Goal: Check status: Check status

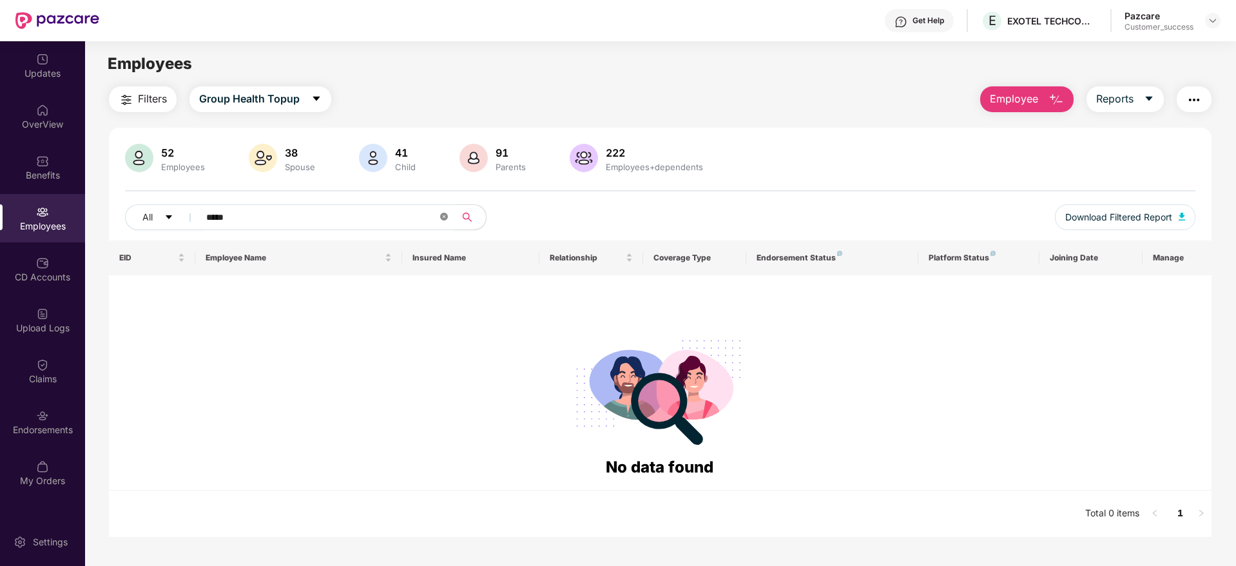
click at [446, 217] on icon "close-circle" at bounding box center [444, 217] width 8 height 8
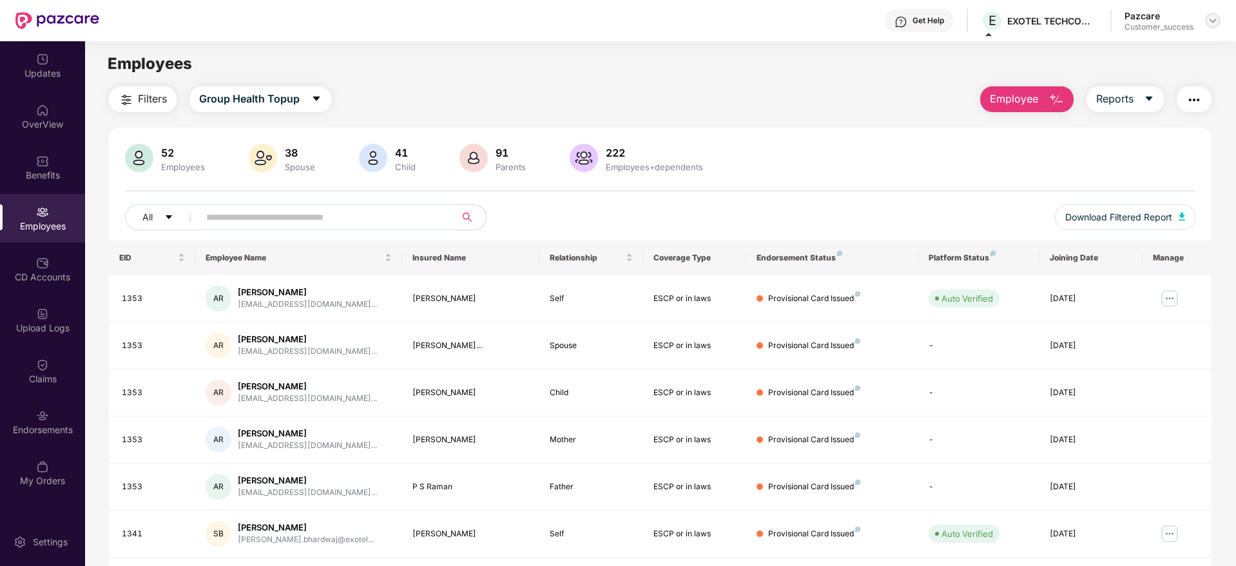
click at [1214, 18] on img at bounding box center [1213, 20] width 10 height 10
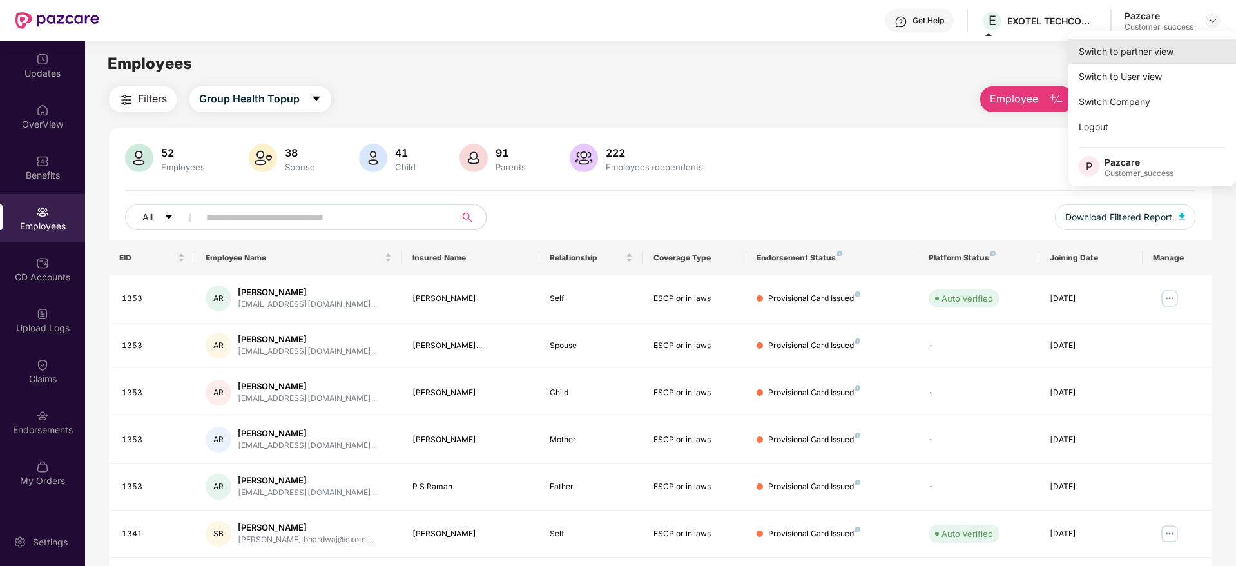
click at [1116, 50] on div "Switch to partner view" at bounding box center [1153, 51] width 168 height 25
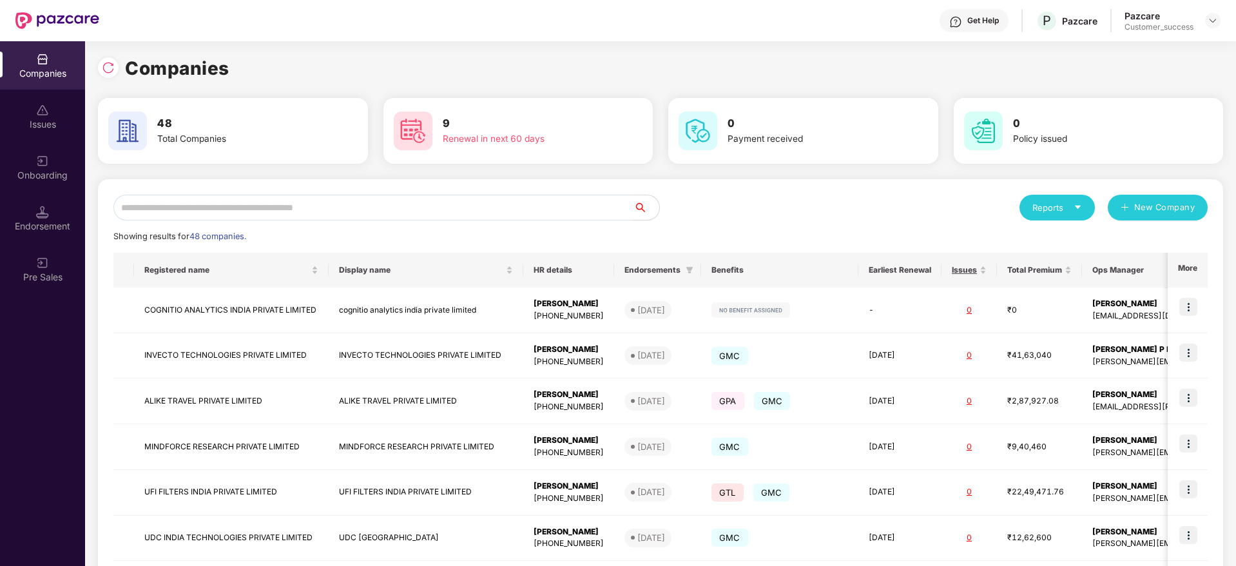
click at [409, 201] on input "text" at bounding box center [373, 208] width 520 height 26
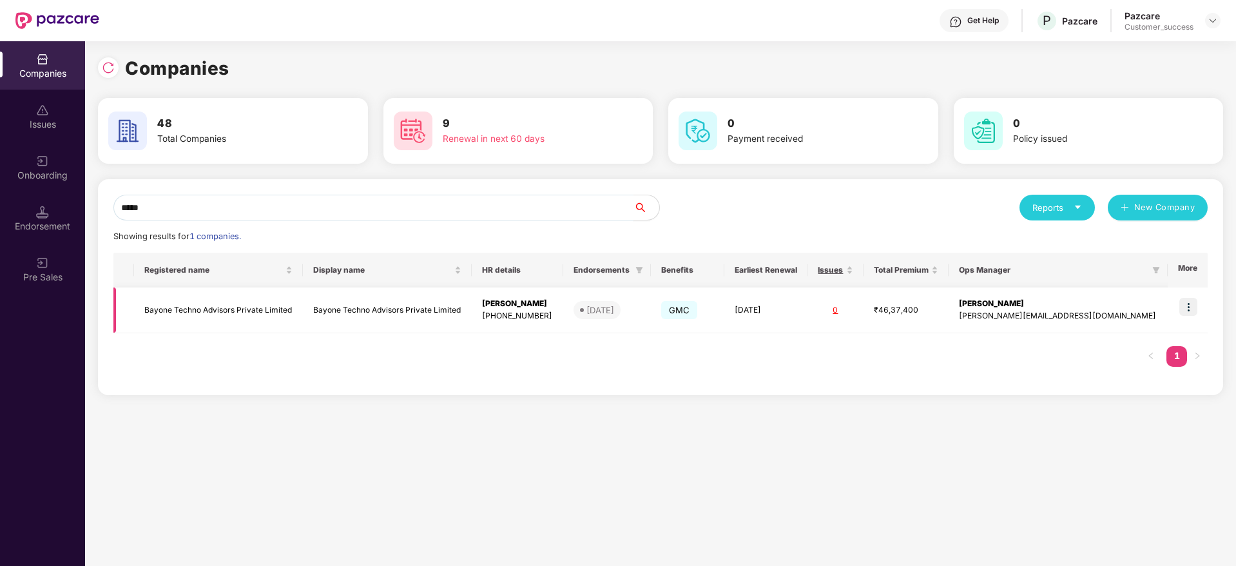
type input "*****"
click at [1187, 307] on img at bounding box center [1189, 307] width 18 height 18
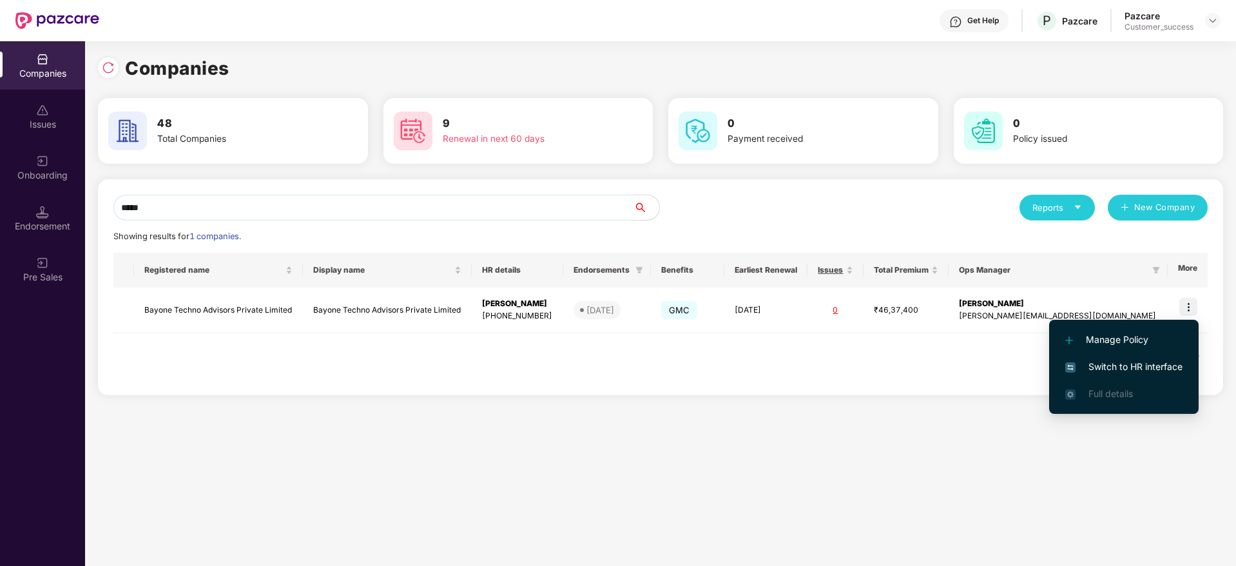
click at [1128, 363] on span "Switch to HR interface" at bounding box center [1124, 367] width 117 height 14
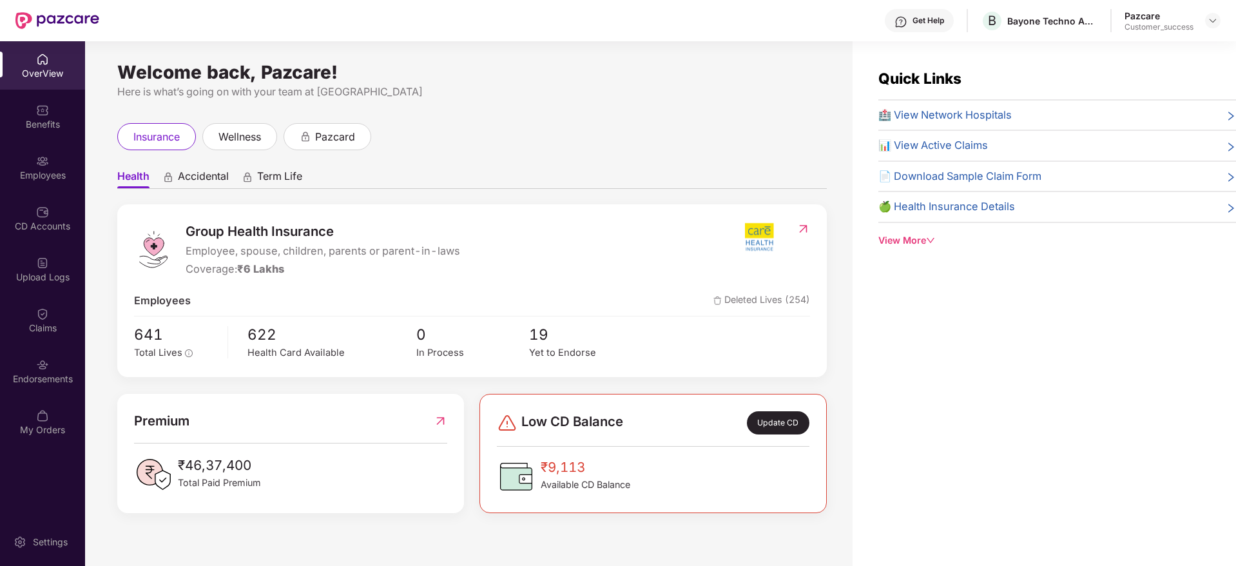
click at [41, 316] on img at bounding box center [42, 313] width 13 height 13
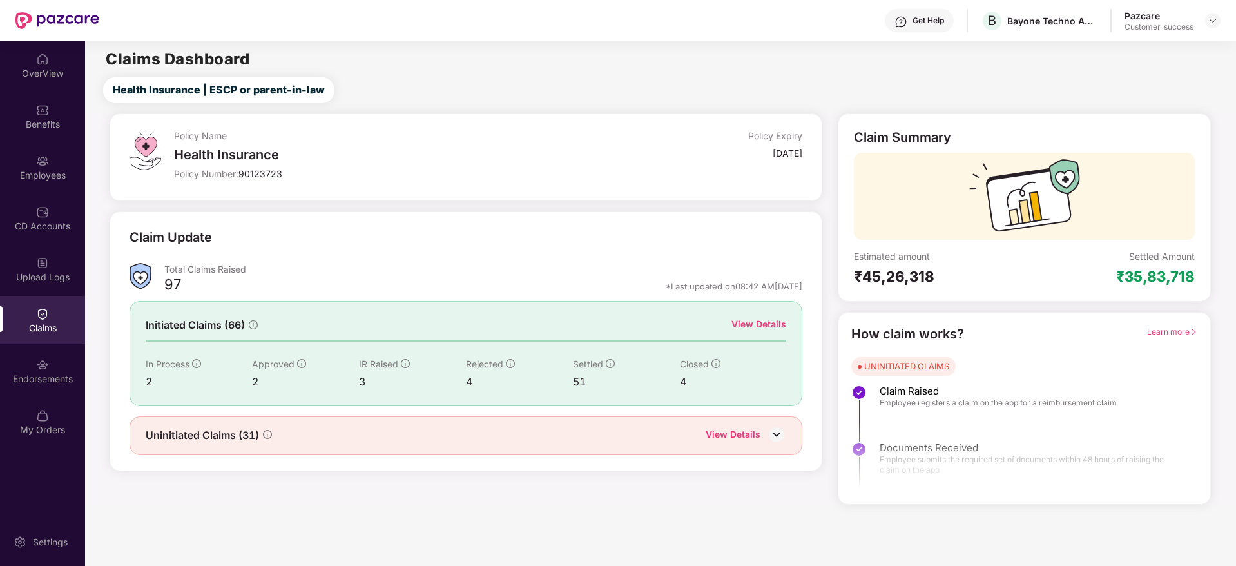
click at [1234, 116] on div "Policy Name Health Insurance Policy Number: 90123723 Policy Expiry [DATE] Claim…" at bounding box center [660, 308] width 1166 height 391
click at [775, 428] on img at bounding box center [776, 434] width 19 height 19
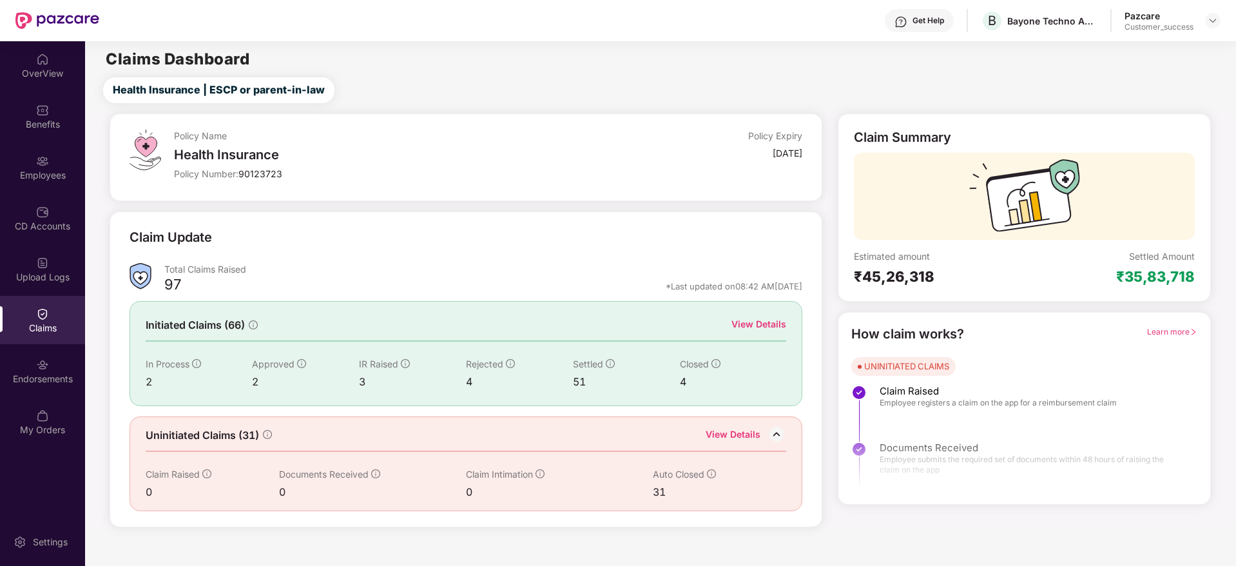
click at [663, 103] on main "Claims Dashboard Health Insurance | ESCP or parent-in-law Policy Name Health In…" at bounding box center [660, 284] width 1151 height 486
click at [587, 237] on div "Claim Update" at bounding box center [467, 245] width 674 height 35
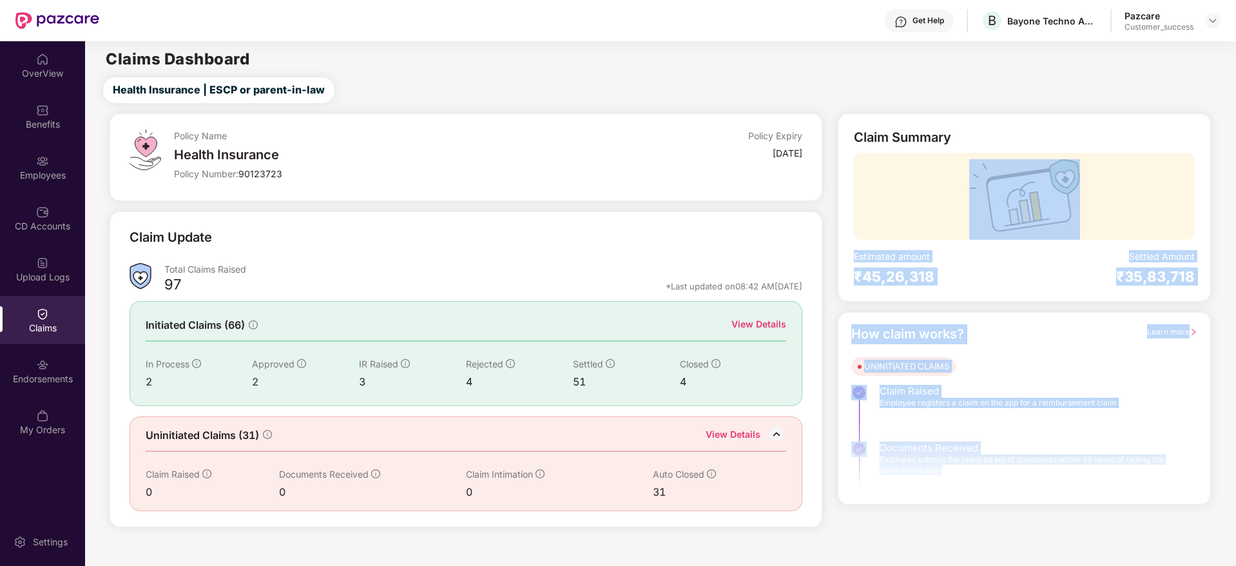
drag, startPoint x: 1234, startPoint y: 180, endPoint x: 1220, endPoint y: 611, distance: 430.9
click at [1220, 565] on html "Get Help B Bayone Techno Advisors Private Limited Pazcare Customer_success Over…" at bounding box center [618, 283] width 1236 height 566
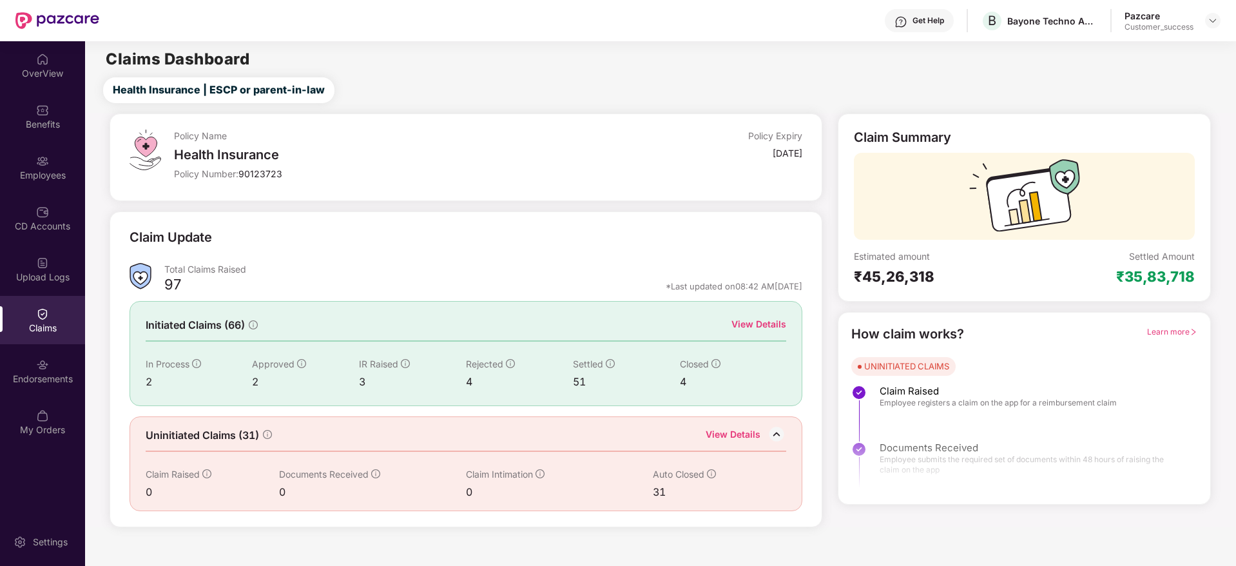
click at [743, 434] on div "View Details" at bounding box center [733, 435] width 55 height 17
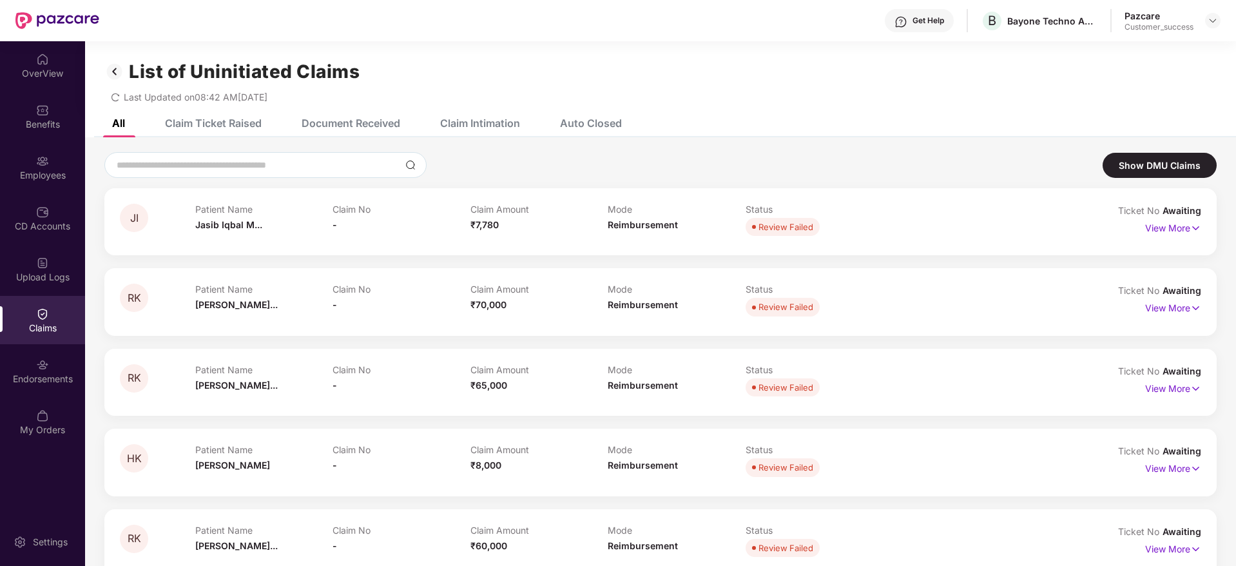
click at [222, 120] on div "Claim Ticket Raised" at bounding box center [213, 123] width 97 height 13
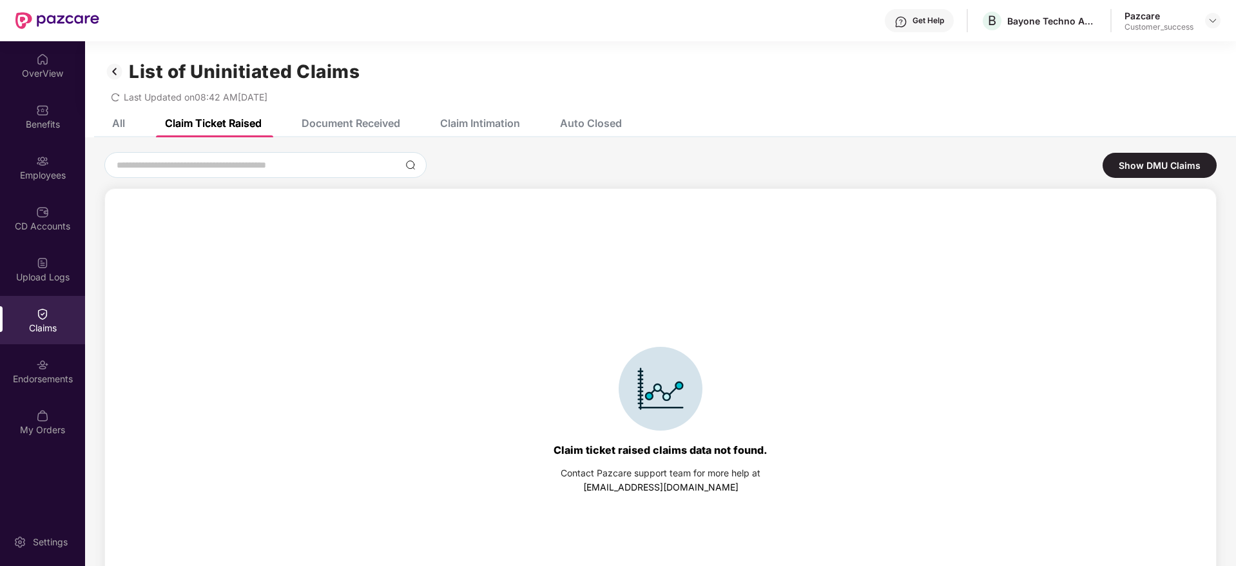
click at [366, 126] on div "Document Received" at bounding box center [351, 123] width 99 height 13
click at [489, 122] on div "Claim Intimation" at bounding box center [480, 123] width 80 height 13
click at [597, 126] on div "Auto Closed" at bounding box center [591, 123] width 62 height 13
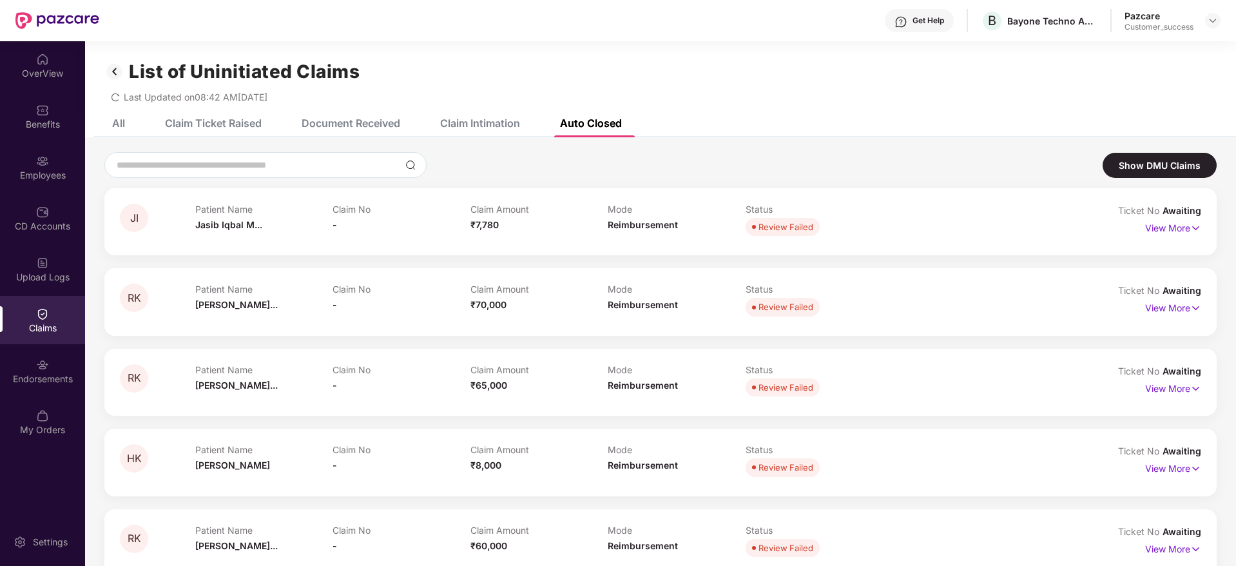
click at [190, 131] on div "Claim Ticket Raised" at bounding box center [204, 123] width 116 height 28
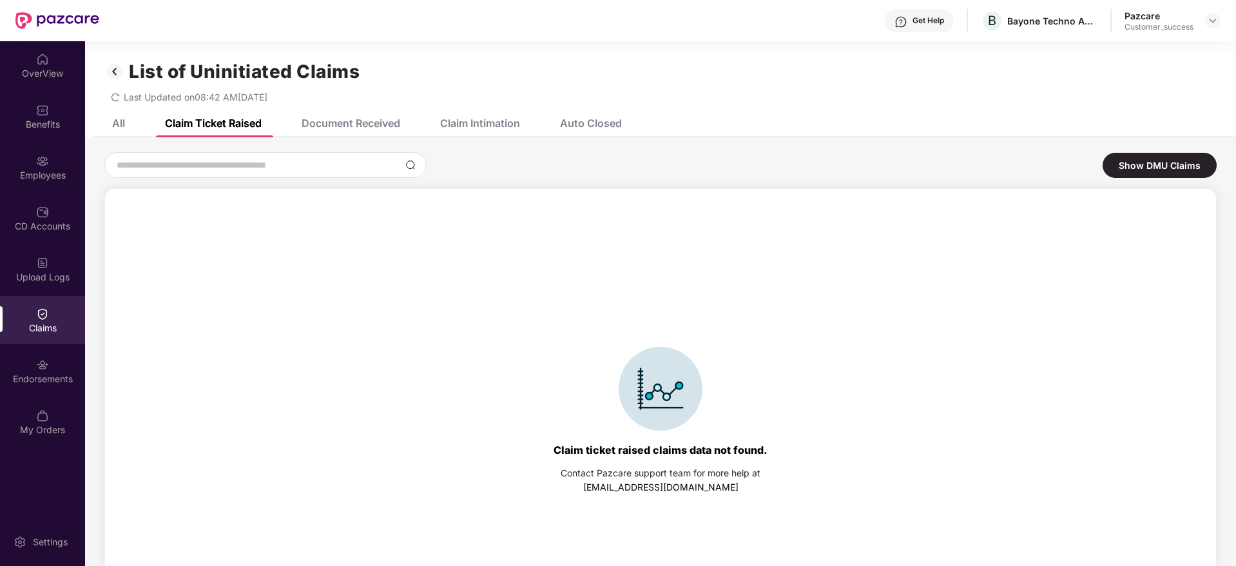
click at [117, 125] on div "All" at bounding box center [118, 123] width 13 height 13
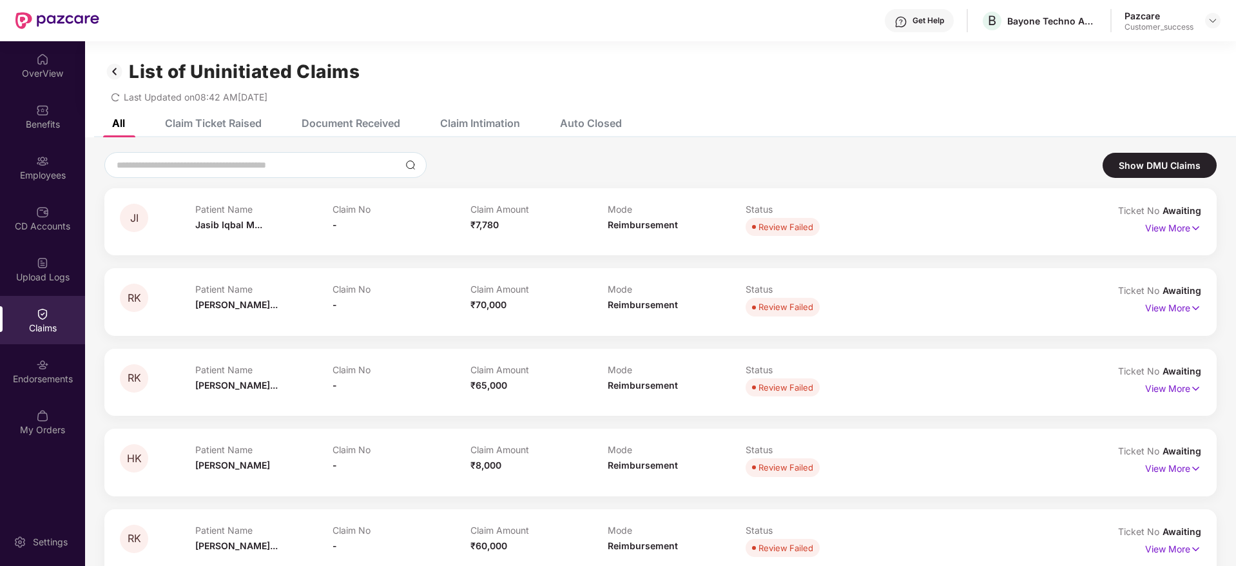
click at [115, 77] on img at bounding box center [114, 72] width 21 height 22
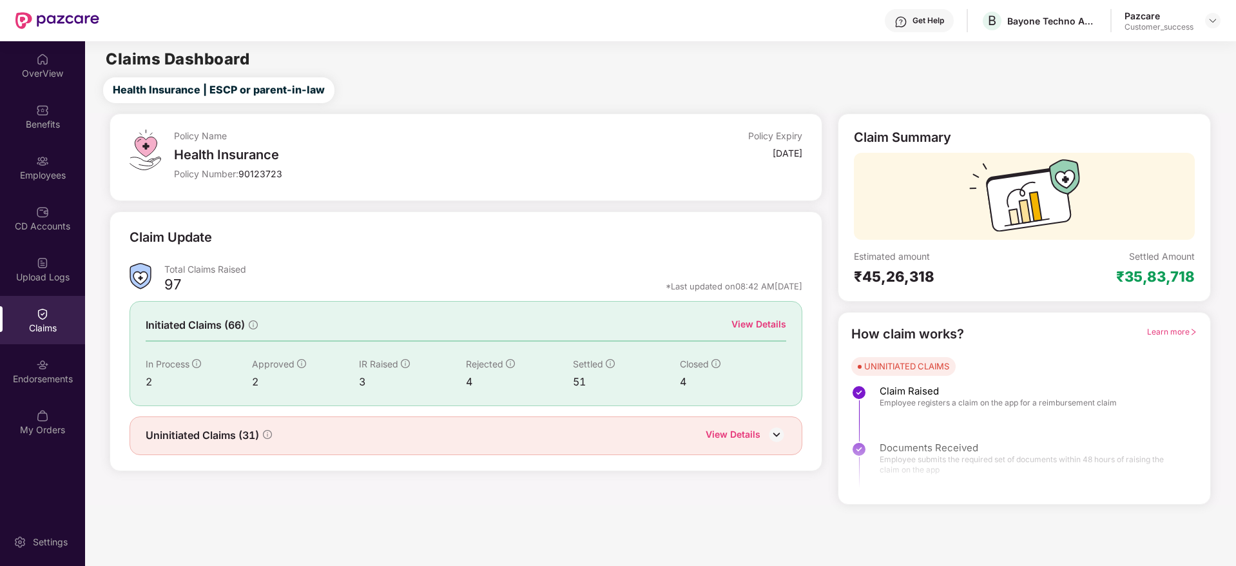
click at [760, 326] on div "View Details" at bounding box center [759, 324] width 55 height 14
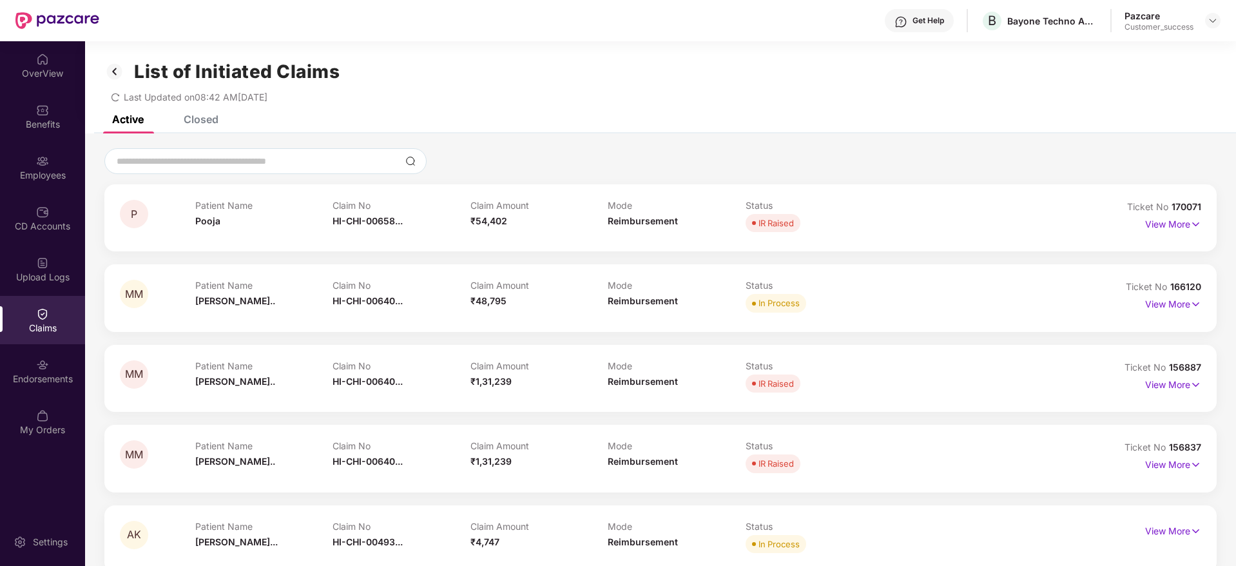
click at [1000, 106] on div "List of Initiated Claims Last Updated on 08:42 AM[DATE]" at bounding box center [660, 78] width 1151 height 74
click at [199, 113] on div "List of Initiated Claims Last Updated on 08:42 AM[DATE]" at bounding box center [660, 78] width 1151 height 74
click at [196, 121] on div "Closed" at bounding box center [201, 119] width 35 height 13
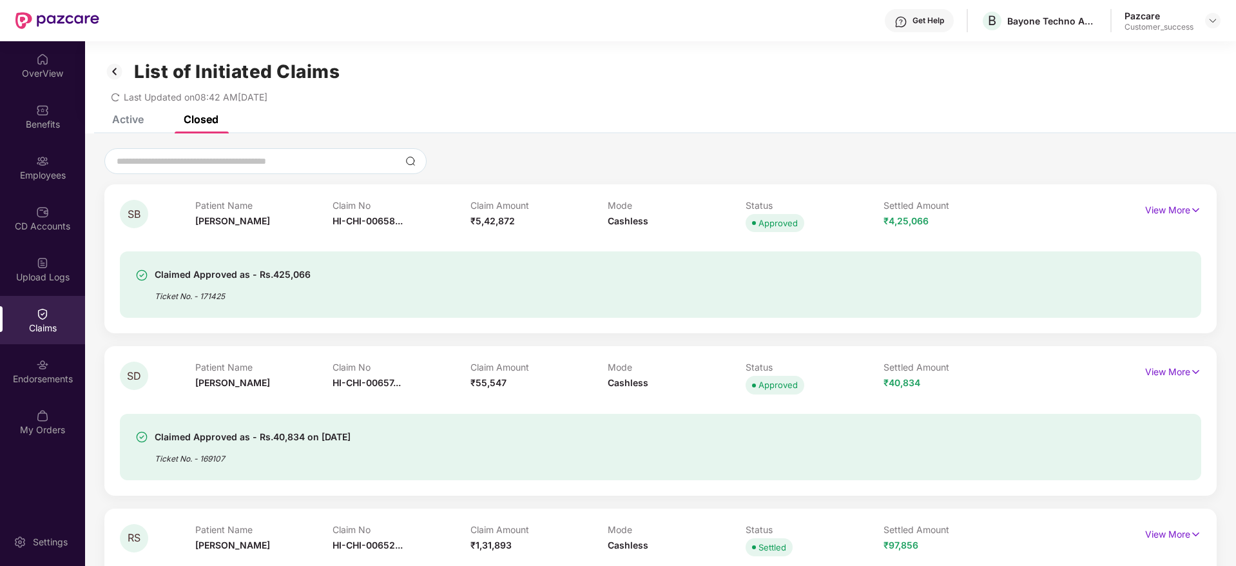
click at [124, 115] on div "Active" at bounding box center [128, 119] width 32 height 13
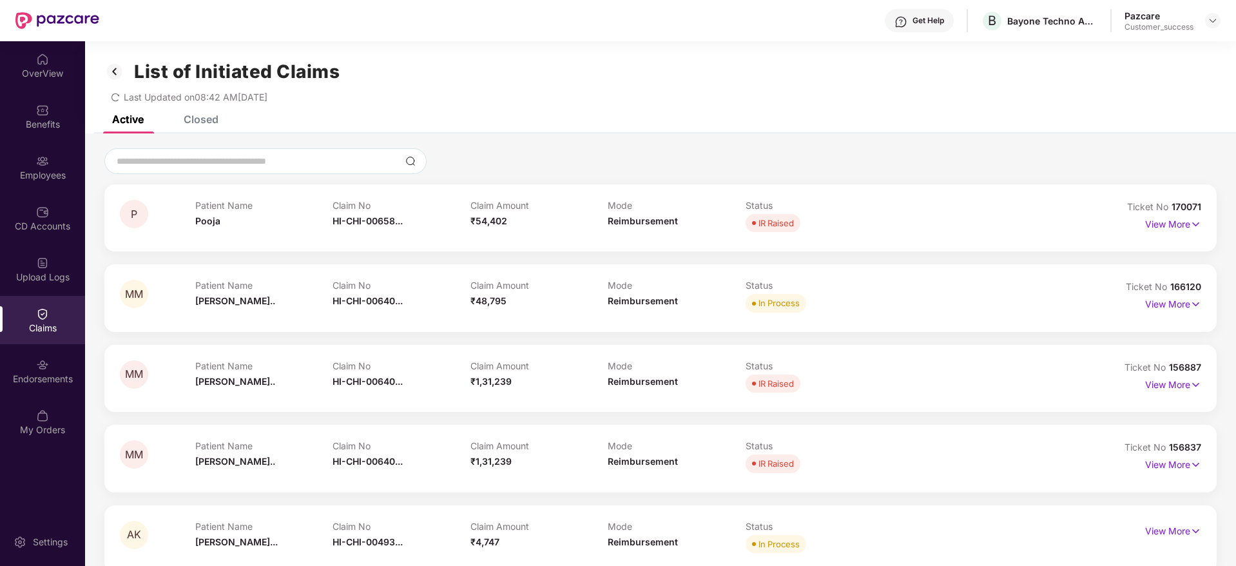
click at [737, 132] on div "Active Closed" at bounding box center [660, 124] width 1151 height 18
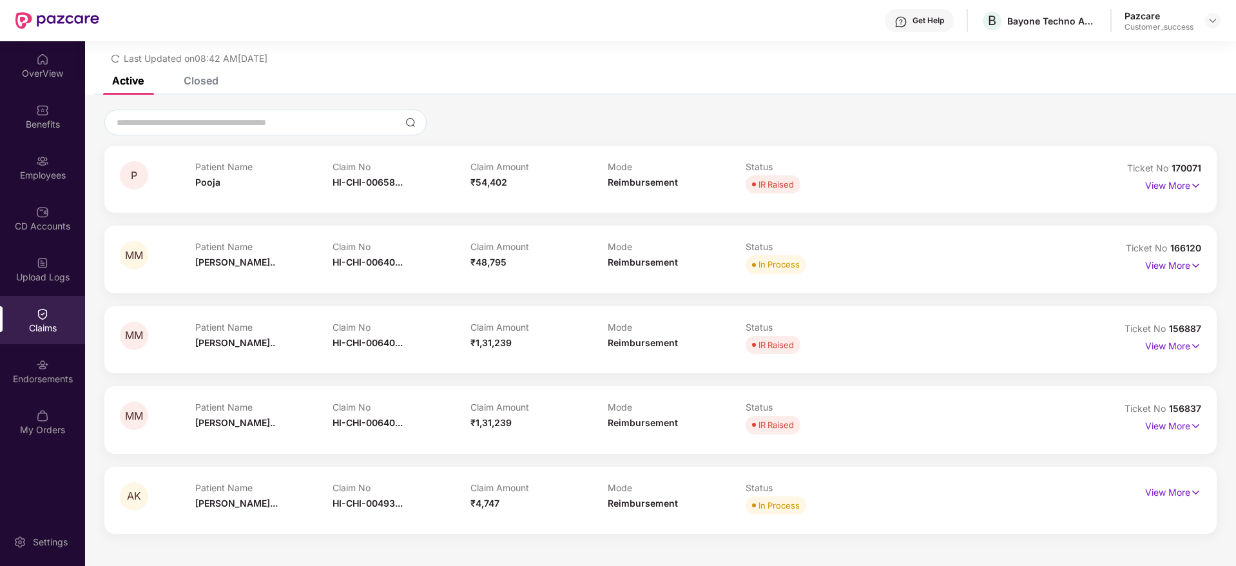
scroll to position [41, 0]
